Goal: Task Accomplishment & Management: Use online tool/utility

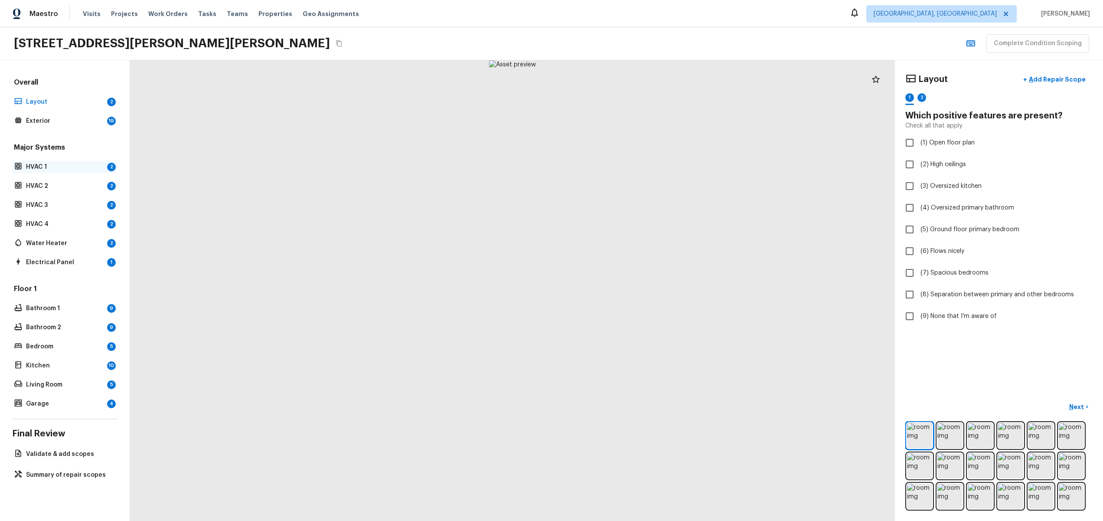
click at [50, 166] on p "HVAC 1" at bounding box center [65, 167] width 78 height 9
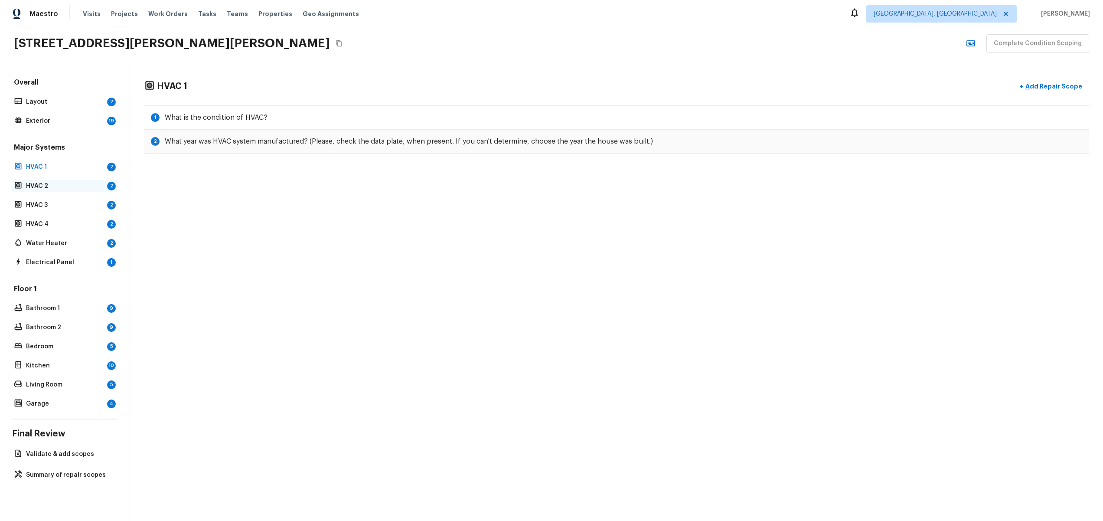
click at [50, 186] on p "HVAC 2" at bounding box center [65, 186] width 78 height 9
click at [56, 207] on p "HVAC 3" at bounding box center [65, 205] width 78 height 9
click at [45, 227] on p "HVAC 4" at bounding box center [65, 224] width 78 height 9
click at [46, 242] on p "Water Heater" at bounding box center [65, 243] width 78 height 9
click at [49, 261] on p "Electrical Panel" at bounding box center [65, 262] width 78 height 9
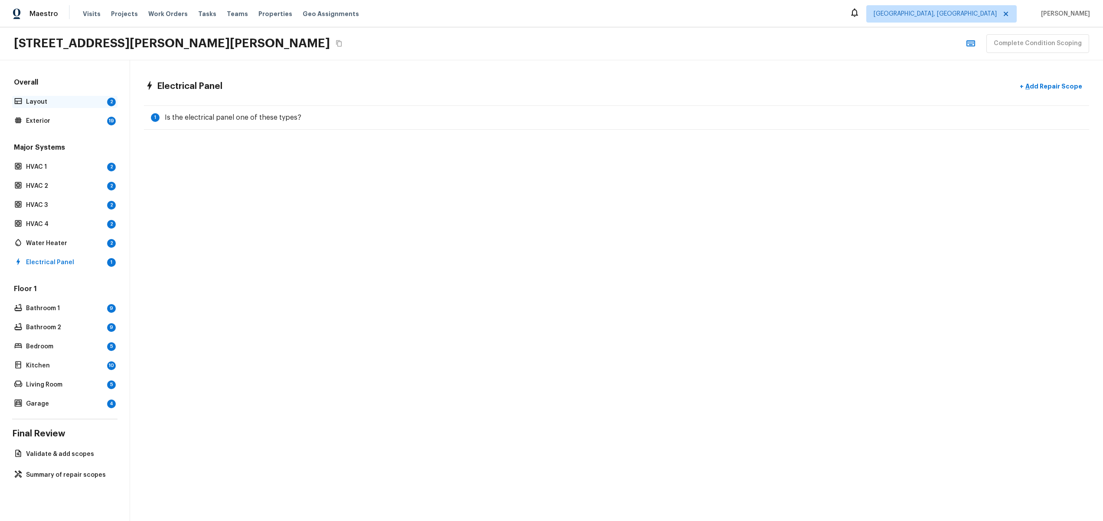
click at [45, 103] on p "Layout" at bounding box center [65, 102] width 78 height 9
click at [43, 118] on p "Exterior" at bounding box center [65, 121] width 78 height 9
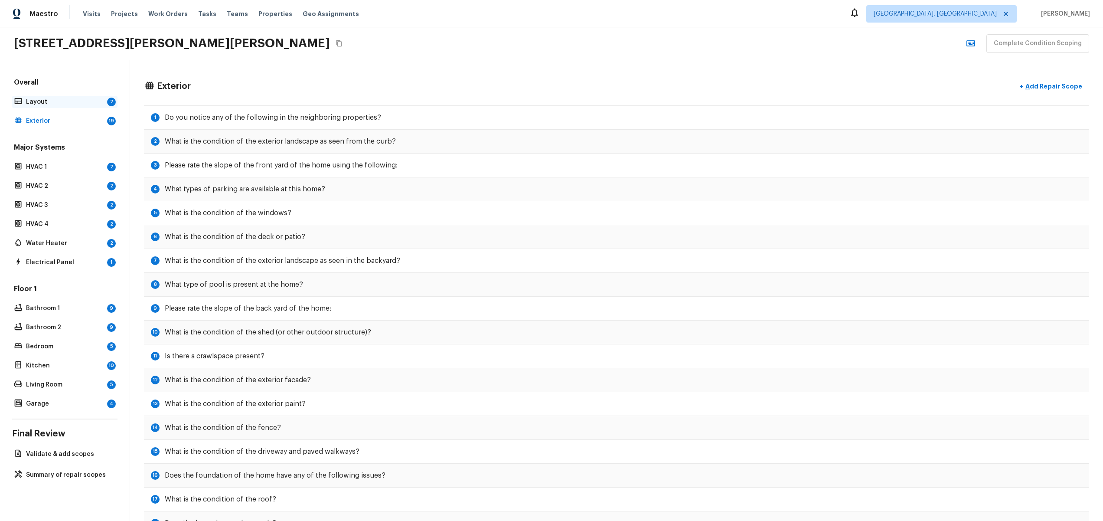
click at [61, 105] on p "Layout" at bounding box center [65, 102] width 78 height 9
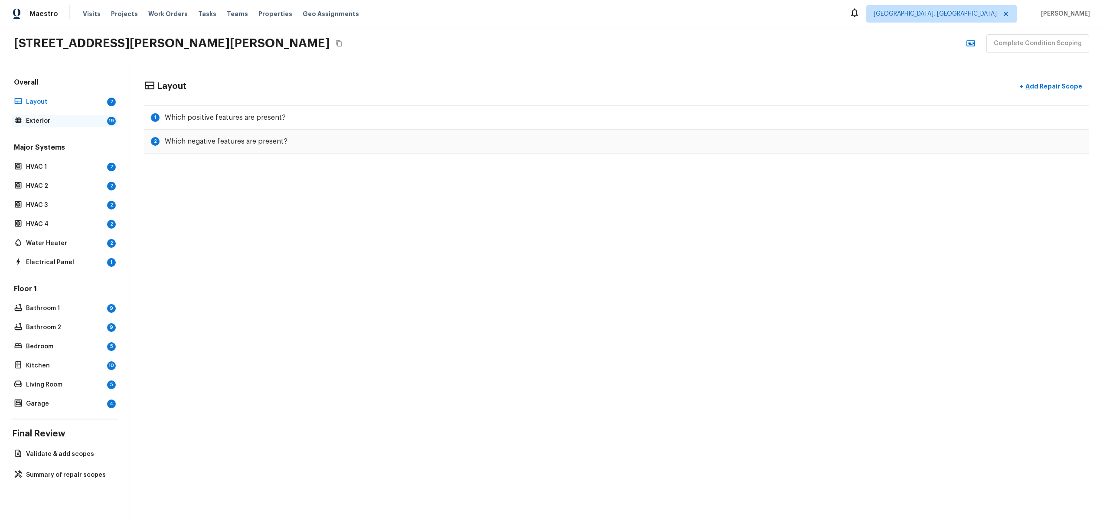
click at [51, 115] on div "Exterior 19" at bounding box center [64, 121] width 105 height 12
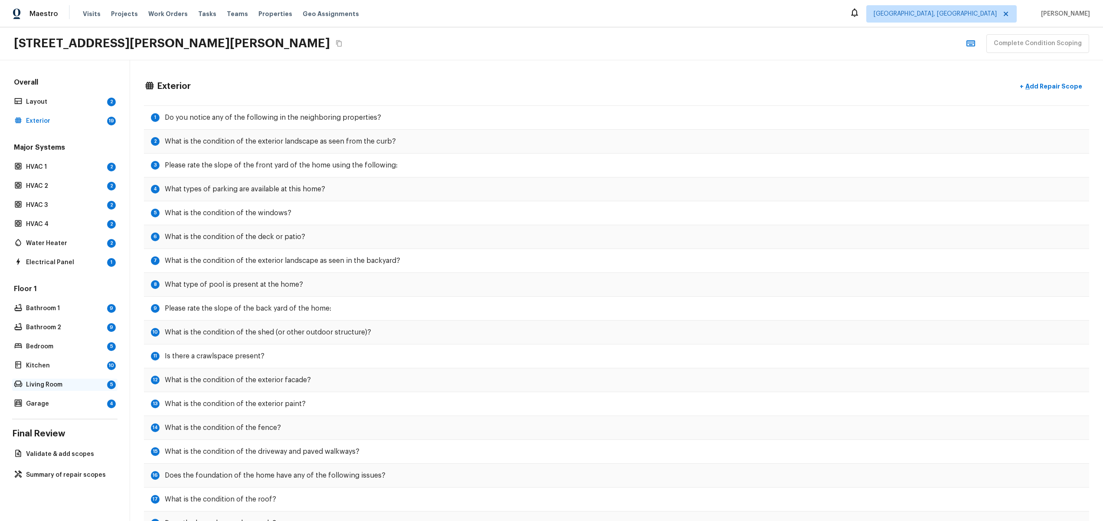
click at [42, 386] on p "Living Room" at bounding box center [65, 384] width 78 height 9
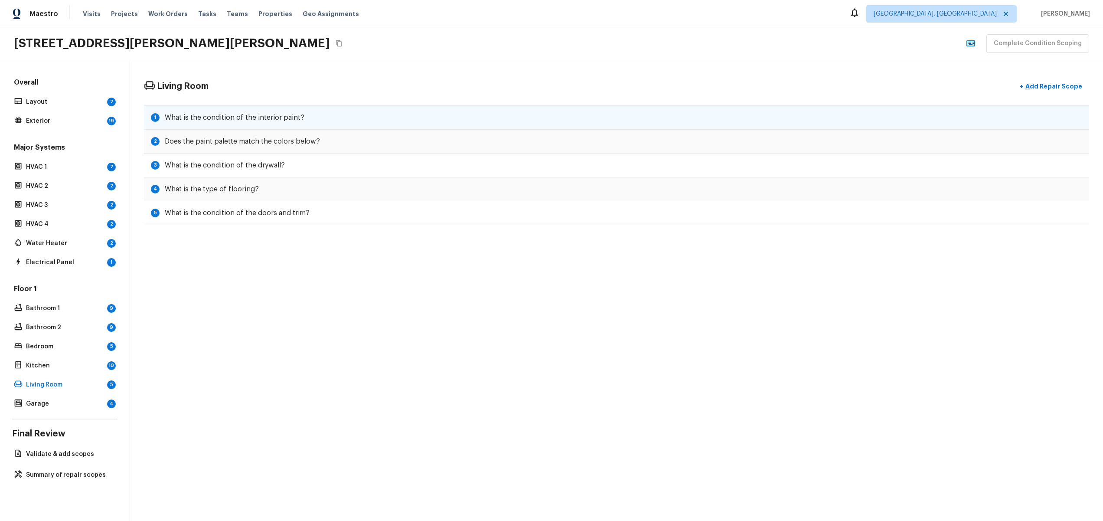
click at [268, 116] on h5 "What is the condition of the interior paint?" at bounding box center [235, 118] width 140 height 10
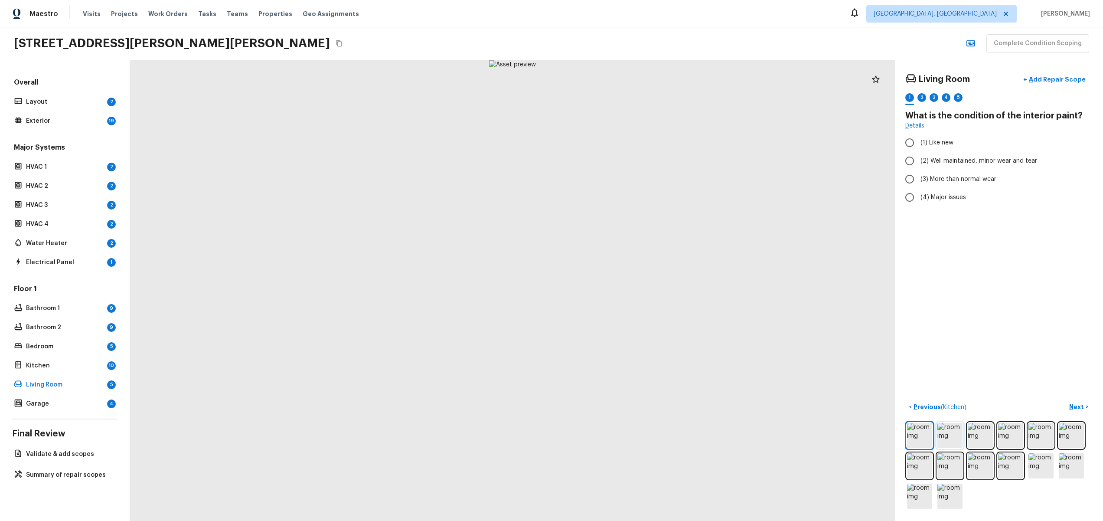
click at [944, 432] on img at bounding box center [950, 435] width 25 height 25
click at [980, 434] on img at bounding box center [980, 435] width 25 height 25
